Goal: Information Seeking & Learning: Find specific page/section

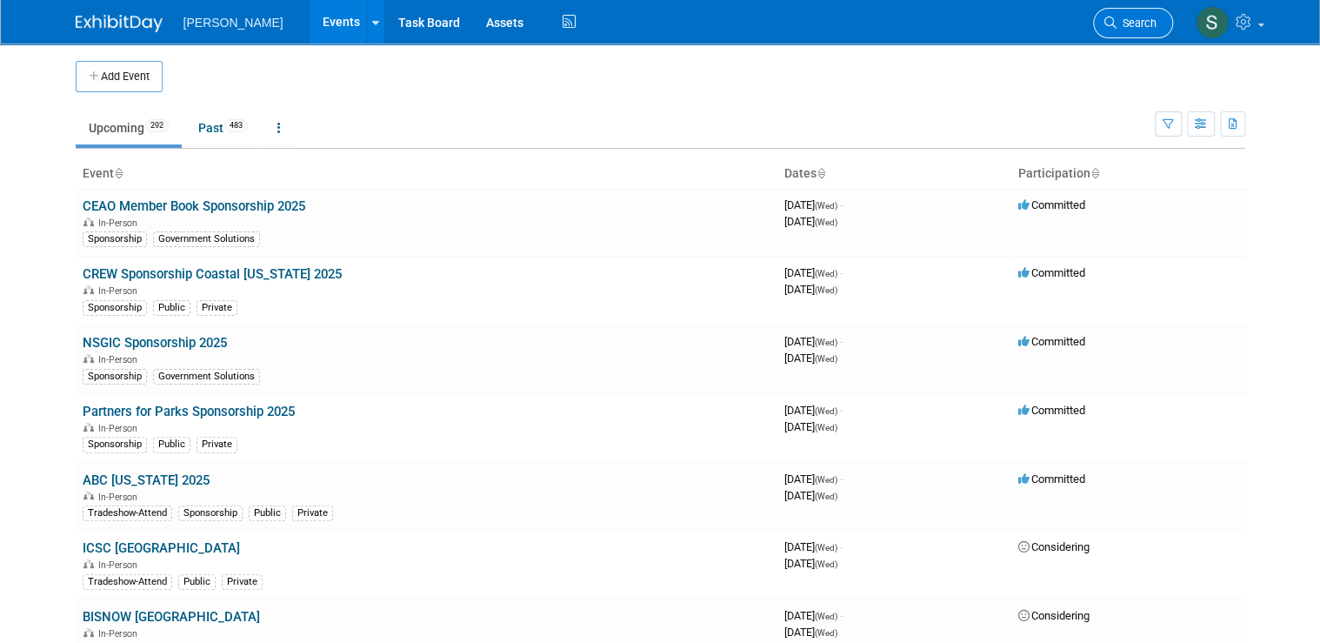
click at [1154, 29] on span "Search" at bounding box center [1136, 23] width 40 height 13
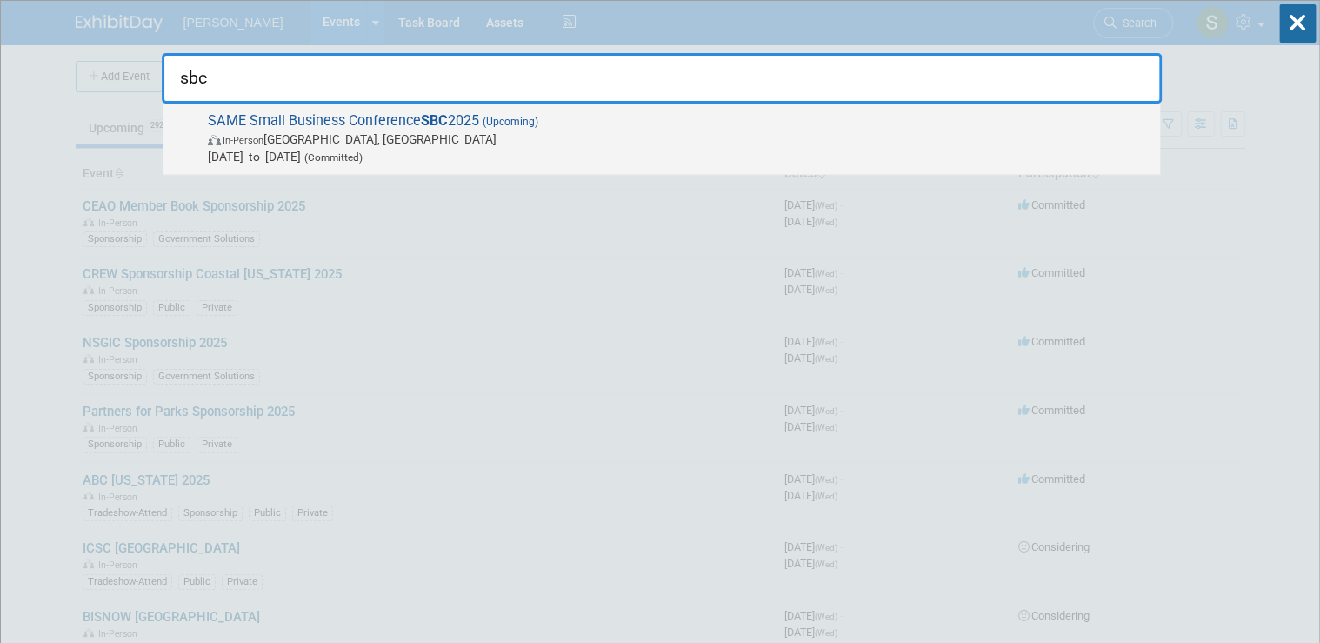
type input "sbc"
click at [437, 118] on strong "SBC" at bounding box center [434, 120] width 27 height 17
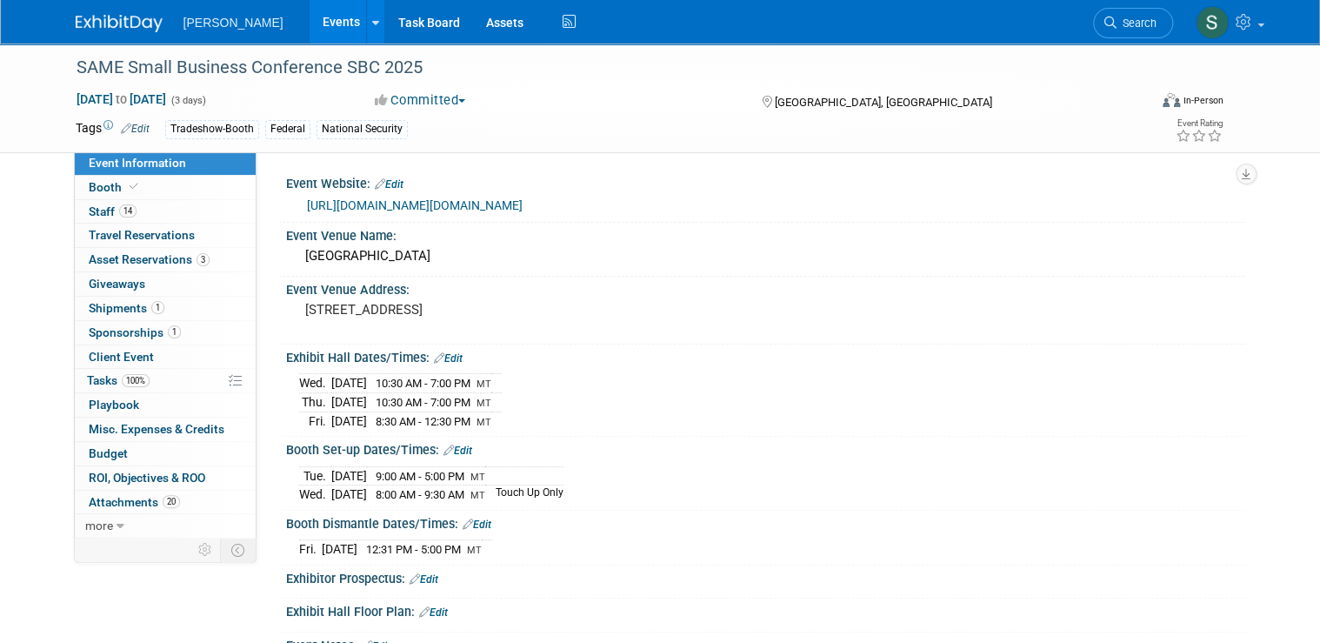
click at [424, 210] on link "https://www.samesbc.org/index.cfm" at bounding box center [415, 205] width 216 height 14
